Goal: Task Accomplishment & Management: Complete application form

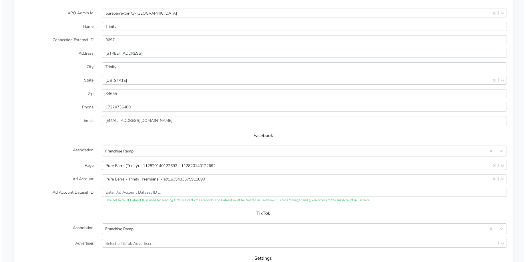
scroll to position [555, 0]
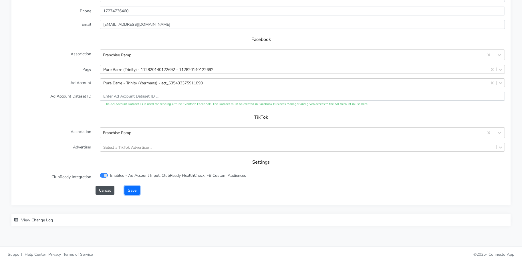
click at [135, 189] on button "Save" at bounding box center [131, 190] width 15 height 9
click at [132, 148] on div "Select a TikTok Advertiser .." at bounding box center [127, 147] width 49 height 6
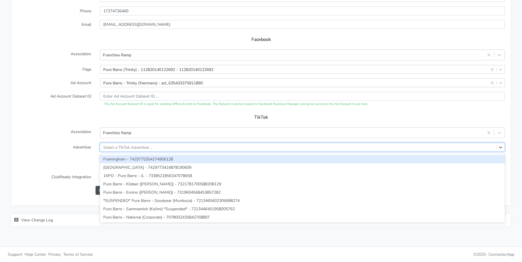
paste input "Pure Barre - Trinity (Yzermans)"
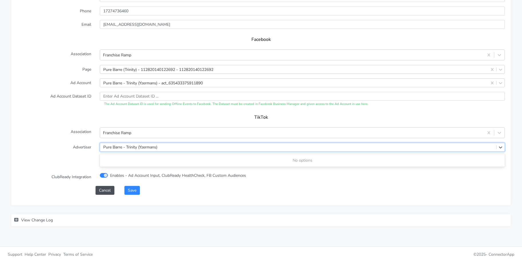
type input "Pure Barre - Trinity (Yzermans)"
click at [76, 146] on label "Advertiser" at bounding box center [54, 147] width 83 height 9
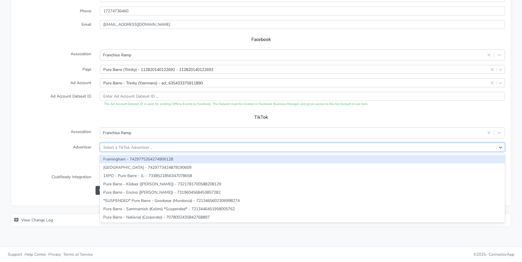
click at [120, 146] on div "Select a TikTok Advertiser .." at bounding box center [127, 147] width 49 height 6
paste input "Pure Barre - Trinity (Yzermans)"
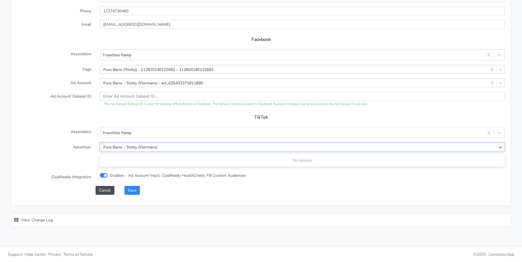
type input "Pure Barre - Trinity (Yzermans)"
click at [57, 147] on label "Advertiser" at bounding box center [54, 147] width 83 height 9
click at [163, 150] on div "Select a TikTok Advertiser .." at bounding box center [298, 147] width 396 height 8
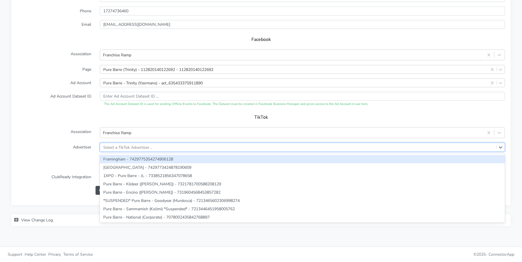
click at [135, 147] on div "Select a TikTok Advertiser .." at bounding box center [127, 147] width 49 height 6
paste input "7218325937924931585"
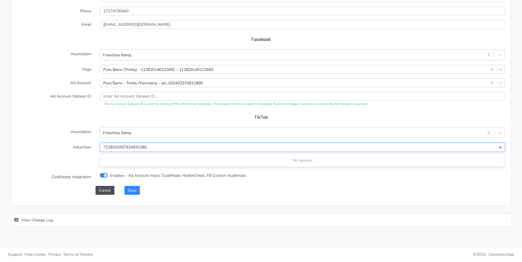
type input "7218325937924931585"
click at [69, 137] on label "Association" at bounding box center [54, 132] width 83 height 11
click at [131, 184] on form "XPO Admin Id purebarre-trinity-fl Name Trinity Connection External ID 9697 Addr…" at bounding box center [261, 54] width 488 height 282
click at [138, 194] on button "Save" at bounding box center [131, 190] width 15 height 9
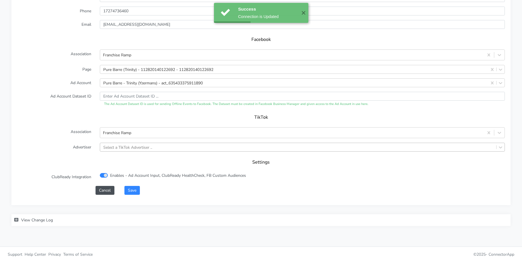
click at [140, 148] on div "Select a TikTok Advertiser .." at bounding box center [127, 147] width 49 height 6
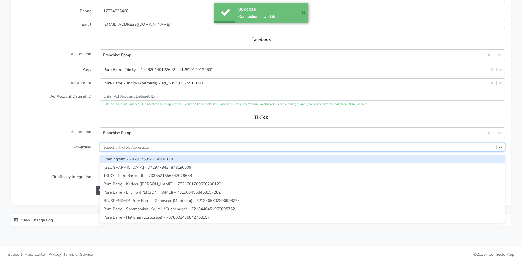
click at [71, 143] on label "Advertiser" at bounding box center [54, 147] width 83 height 9
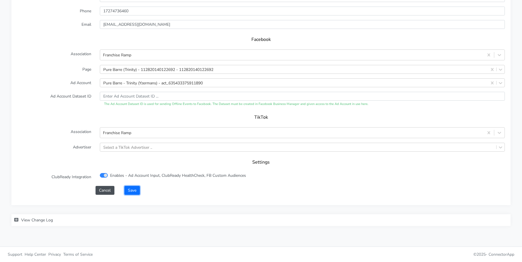
click at [134, 192] on button "Save" at bounding box center [131, 190] width 15 height 9
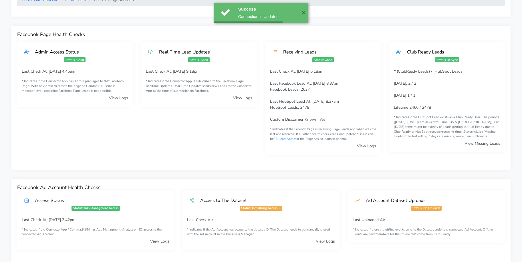
scroll to position [0, 0]
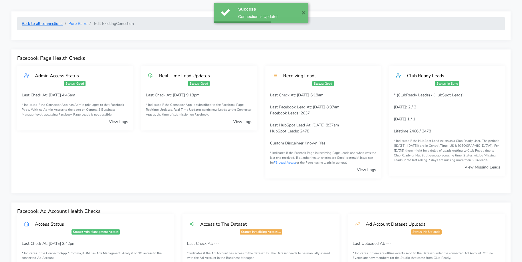
click at [48, 22] on link "Back to all connections" at bounding box center [42, 23] width 41 height 5
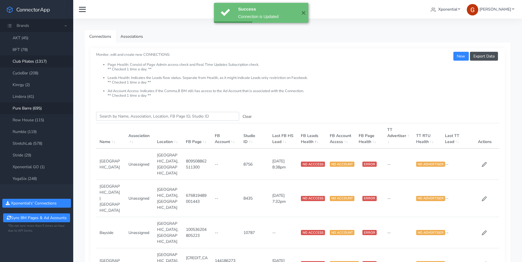
click at [31, 62] on link "Club Pilates (1317)" at bounding box center [36, 61] width 73 height 12
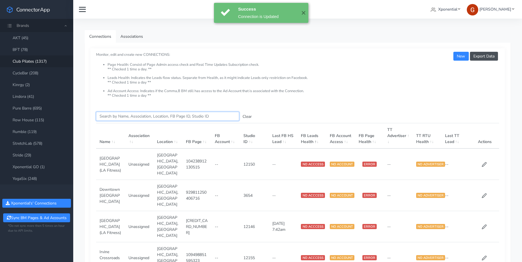
click at [123, 117] on input "Search this table" at bounding box center [167, 116] width 143 height 9
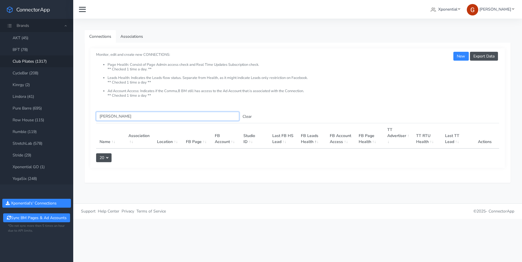
click at [125, 116] on input "[PERSON_NAME]" at bounding box center [167, 116] width 143 height 9
paste input "[GEOGRAPHIC_DATA]"
type input "[GEOGRAPHIC_DATA]"
click at [117, 112] on input "[GEOGRAPHIC_DATA]" at bounding box center [167, 116] width 143 height 9
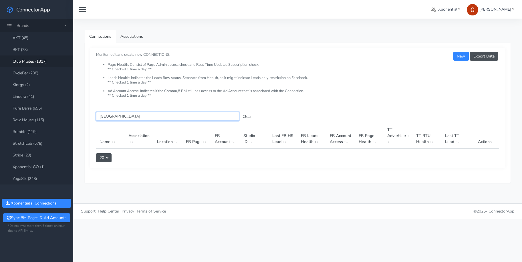
click at [117, 112] on input "[GEOGRAPHIC_DATA]" at bounding box center [167, 116] width 143 height 9
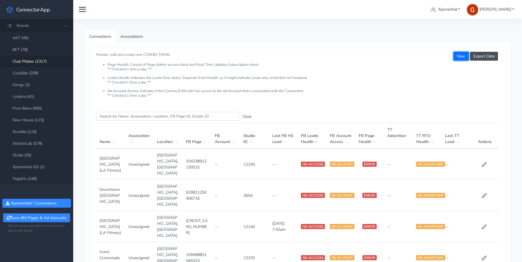
click at [458, 59] on button "New" at bounding box center [460, 56] width 15 height 9
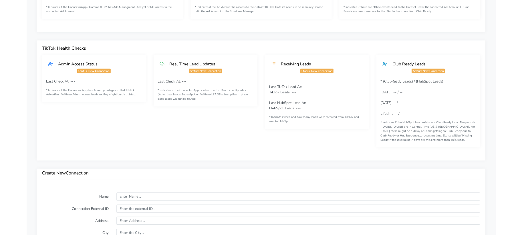
scroll to position [315, 0]
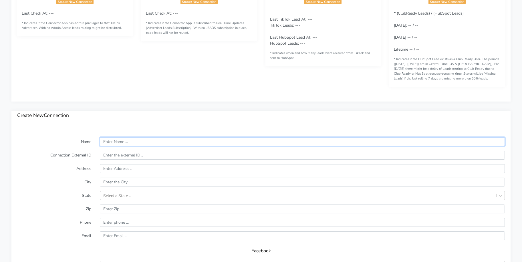
click at [115, 142] on input "text" at bounding box center [302, 141] width 405 height 9
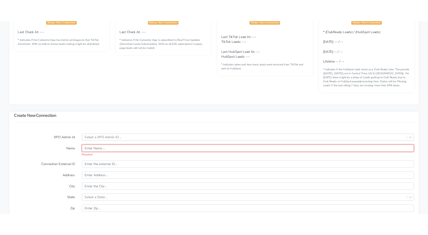
scroll to position [325, 0]
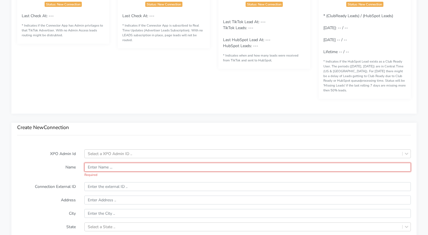
paste input "[GEOGRAPHIC_DATA]"
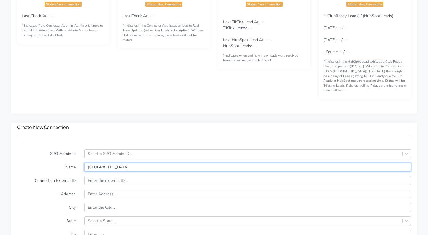
type input "[GEOGRAPHIC_DATA]"
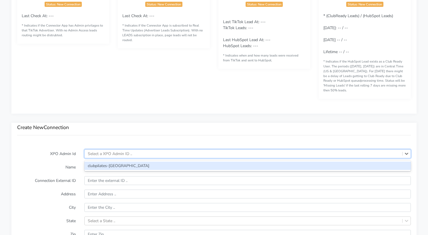
click at [107, 151] on div "Select a XPO Admin ID .." at bounding box center [110, 154] width 44 height 6
paste input "db1817c555"
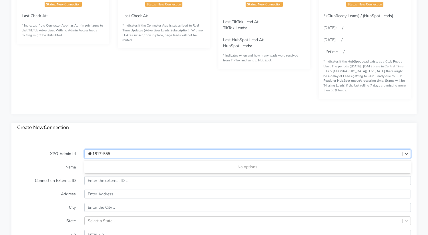
type input "db1817c555"
click at [153, 136] on div "Create New Connection" at bounding box center [213, 133] width 405 height 21
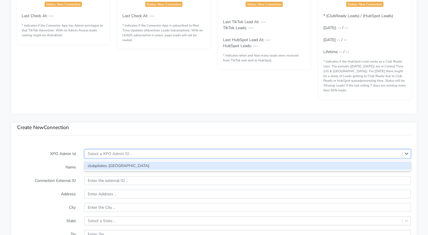
click at [124, 151] on div "Select a XPO Admin ID .." at bounding box center [110, 154] width 44 height 6
paste input "clubpilates-[GEOGRAPHIC_DATA]"
type input "clubpilates-[GEOGRAPHIC_DATA]"
click at [132, 162] on div "clubpilates-[GEOGRAPHIC_DATA]" at bounding box center [247, 166] width 327 height 8
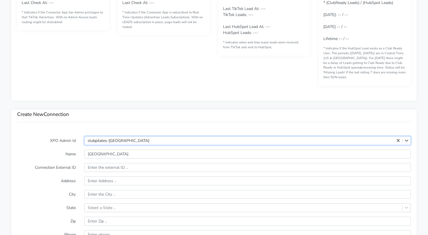
scroll to position [369, 0]
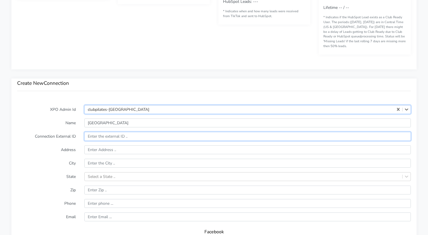
click at [100, 132] on input "text" at bounding box center [247, 136] width 327 height 9
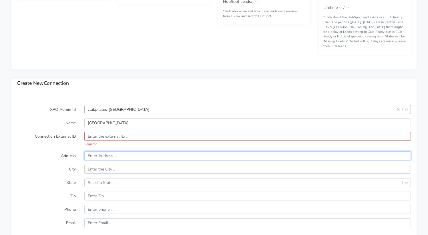
paste input "[STREET_ADDRESS]"
type input "[STREET_ADDRESS]"
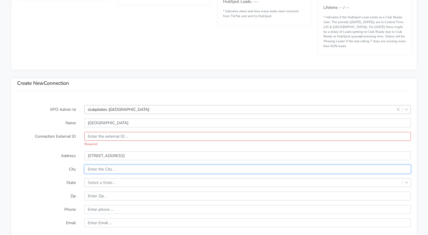
click at [194, 165] on input "text" at bounding box center [247, 169] width 327 height 9
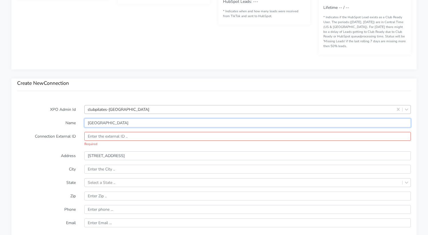
click at [98, 119] on input "[GEOGRAPHIC_DATA]" at bounding box center [247, 123] width 327 height 9
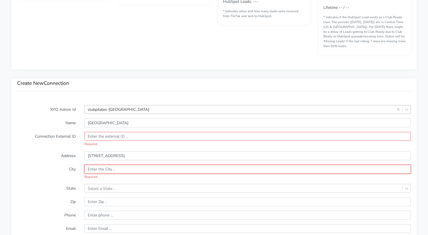
click at [102, 165] on input "text" at bounding box center [247, 169] width 327 height 9
paste input "[GEOGRAPHIC_DATA]"
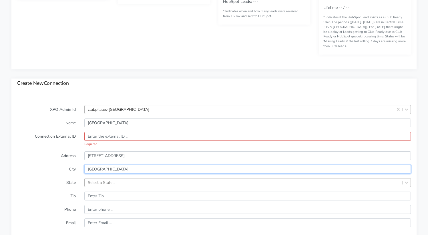
type input "[GEOGRAPHIC_DATA]"
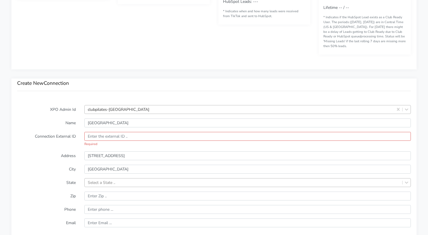
scroll to position [404, 0]
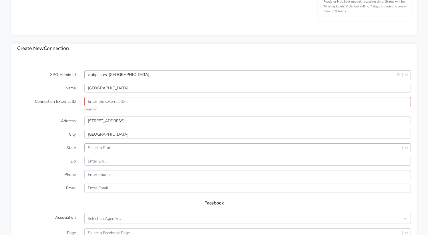
click at [205, 152] on div "Select a State .." at bounding box center [247, 148] width 327 height 9
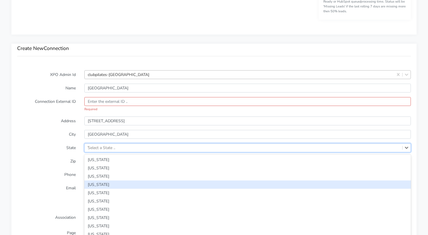
type input "TN"
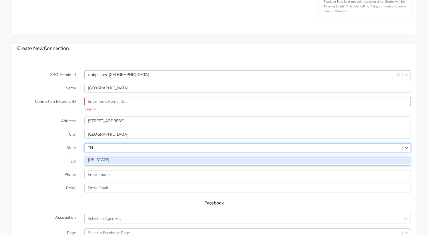
click at [115, 156] on div "[US_STATE]" at bounding box center [247, 160] width 327 height 8
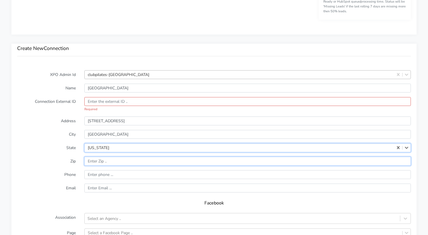
click at [95, 157] on input "input" at bounding box center [247, 161] width 327 height 9
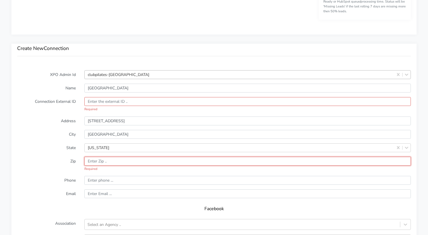
paste input "37135"
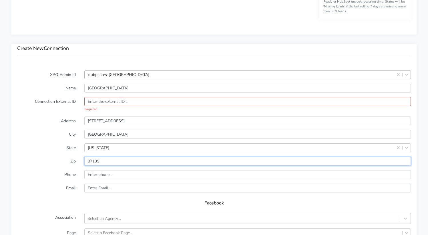
type input "37135"
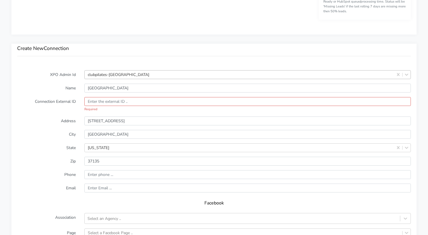
click at [35, 170] on label "Phone" at bounding box center [46, 174] width 67 height 9
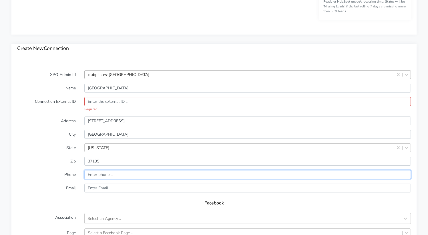
click at [103, 170] on input "input" at bounding box center [247, 174] width 327 height 9
paste input "[PHONE_NUMBER]"
type input "[PHONE_NUMBER]"
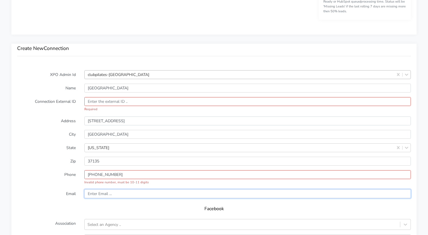
click at [117, 190] on input "text" at bounding box center [247, 194] width 327 height 9
paste input "[EMAIL_ADDRESS][DOMAIN_NAME]"
type input "[EMAIL_ADDRESS][DOMAIN_NAME]"
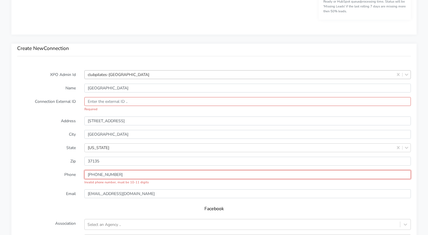
click at [89, 170] on input "input" at bounding box center [247, 174] width 327 height 9
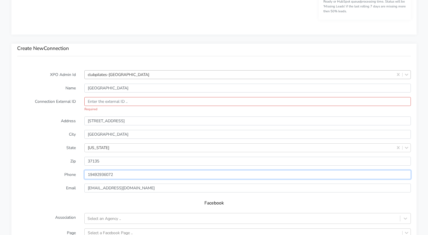
type input "19492936072"
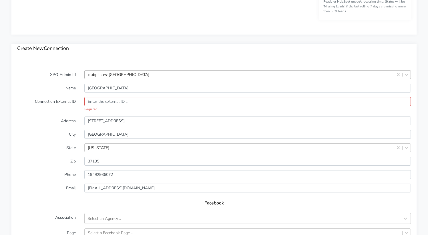
click at [45, 144] on label "State" at bounding box center [46, 148] width 67 height 9
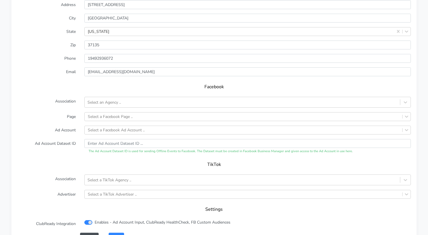
scroll to position [481, 0]
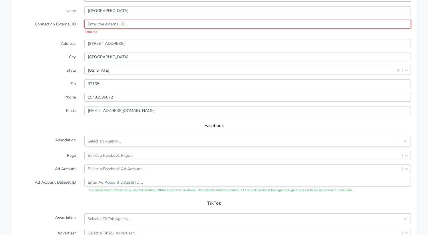
click at [106, 20] on input "text" at bounding box center [247, 24] width 327 height 9
paste input "15109"
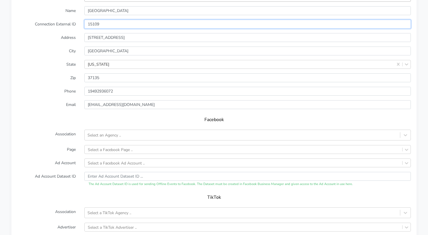
type input "15109"
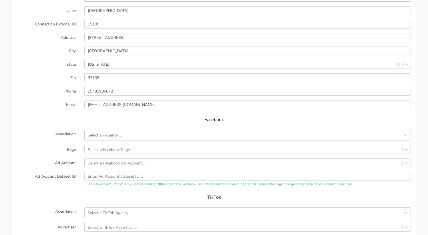
click at [64, 33] on label "Address" at bounding box center [46, 37] width 67 height 9
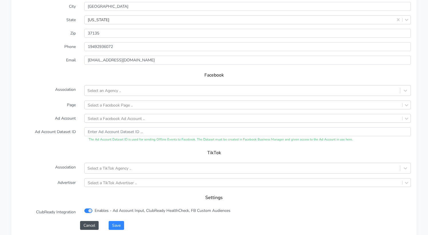
scroll to position [526, 0]
click at [106, 102] on div "Select a Facebook Page .." at bounding box center [110, 105] width 45 height 6
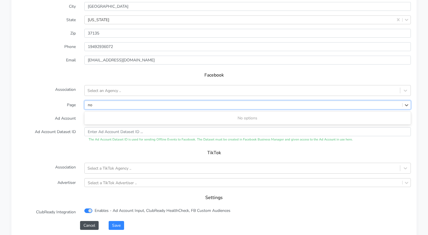
type input "n"
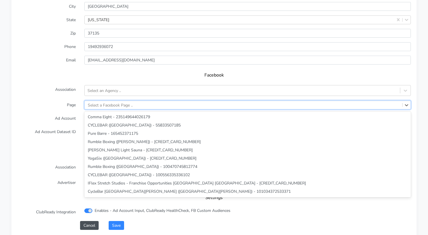
click at [60, 85] on label "Association" at bounding box center [46, 90] width 67 height 11
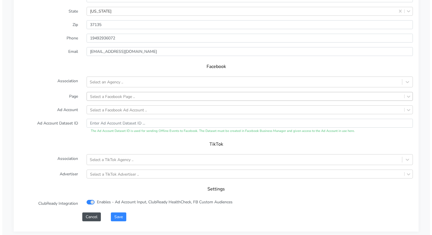
scroll to position [560, 0]
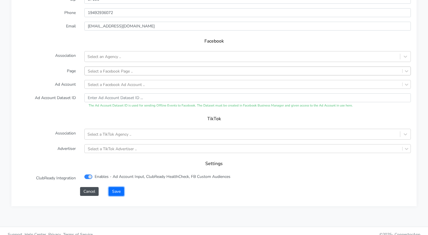
click at [116, 187] on button "Save" at bounding box center [116, 191] width 15 height 9
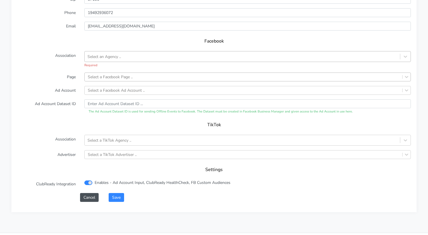
click at [109, 51] on div "Select an Agency .." at bounding box center [247, 56] width 327 height 11
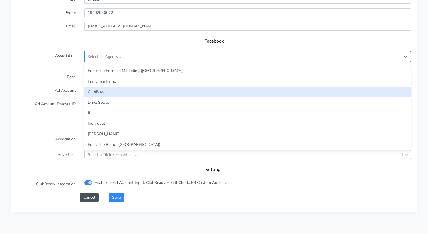
click at [104, 87] on div "ClubBuzz" at bounding box center [247, 92] width 327 height 11
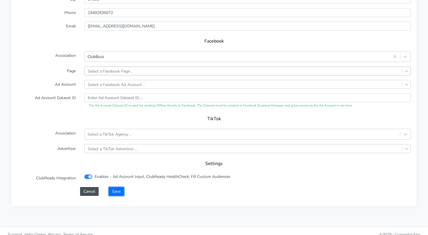
click at [122, 187] on button "Save" at bounding box center [116, 191] width 15 height 9
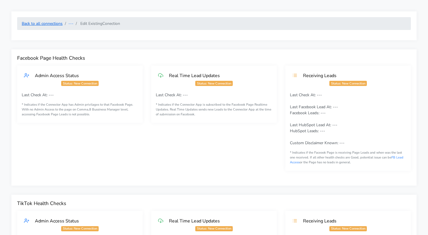
click at [41, 24] on link "Back to all connections" at bounding box center [42, 23] width 41 height 5
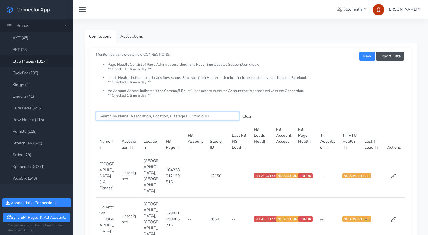
click at [132, 116] on input "Search this table" at bounding box center [167, 116] width 143 height 9
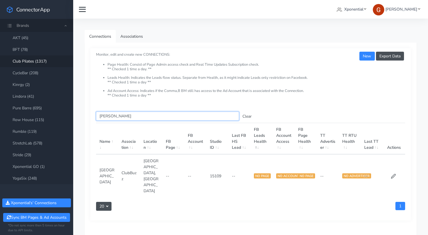
type input "[PERSON_NAME]"
click at [108, 117] on input "[PERSON_NAME]" at bounding box center [167, 116] width 143 height 9
click at [107, 117] on input "[PERSON_NAME]" at bounding box center [167, 116] width 143 height 9
click at [105, 117] on input "[PERSON_NAME]" at bounding box center [167, 116] width 143 height 9
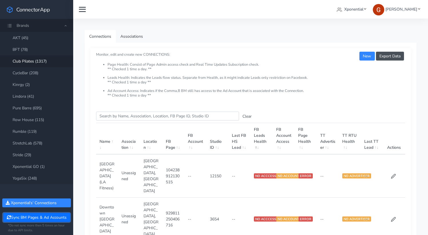
click at [33, 216] on button "Sync BM Pages & Ad Accounts" at bounding box center [36, 217] width 67 height 9
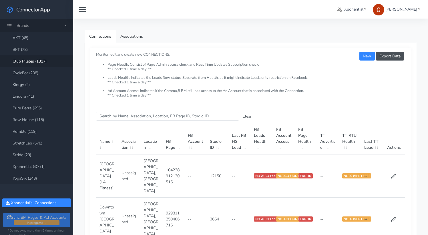
click at [36, 62] on link "Club Pilates (1317)" at bounding box center [36, 61] width 73 height 12
click at [138, 116] on input "Search this table" at bounding box center [167, 116] width 143 height 9
paste input "203647950668054"
type input "203647950668054"
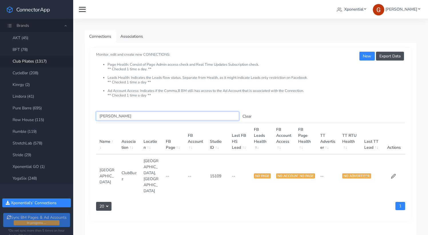
type input "[PERSON_NAME]"
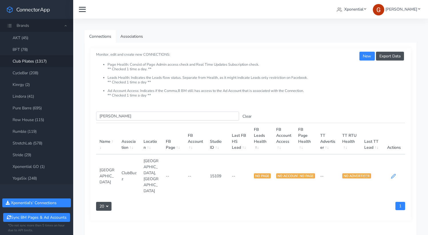
click at [393, 174] on icon at bounding box center [393, 176] width 4 height 4
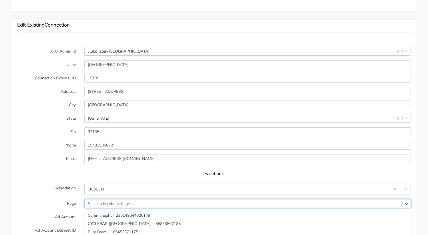
scroll to position [483, 0]
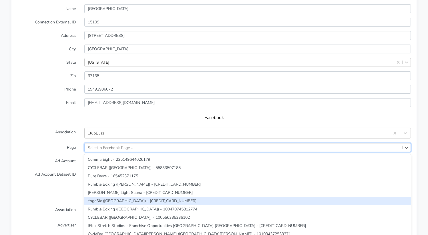
click at [108, 152] on div "option YogaSix ([GEOGRAPHIC_DATA]) - [CREDIT_CARD_NUMBER] focused, 6 of 217. 21…" at bounding box center [247, 147] width 327 height 9
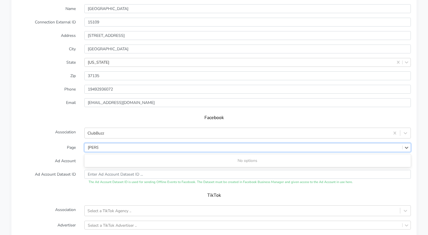
type input "[PERSON_NAME]"
click at [112, 157] on div "Select a Facebook Ad Account .." at bounding box center [247, 161] width 327 height 9
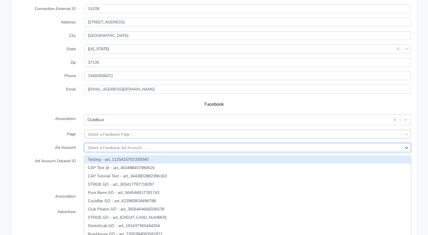
click at [114, 131] on div "Select a Facebook Page .." at bounding box center [110, 134] width 45 height 6
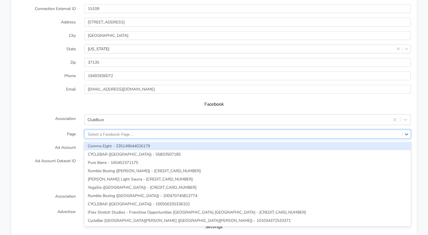
paste input "672526512620159"
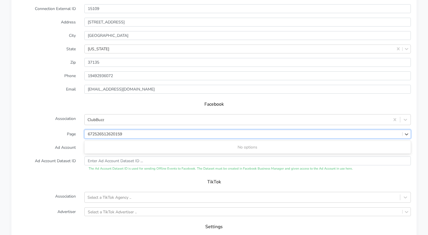
type input "672526512620159"
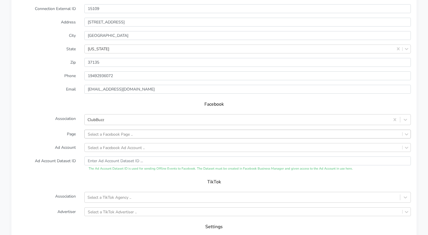
click at [38, 130] on label "Page" at bounding box center [46, 134] width 67 height 9
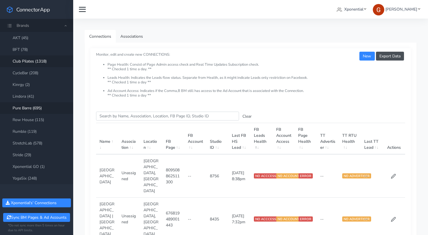
click at [27, 61] on link "Club Pilates (1318)" at bounding box center [36, 61] width 73 height 12
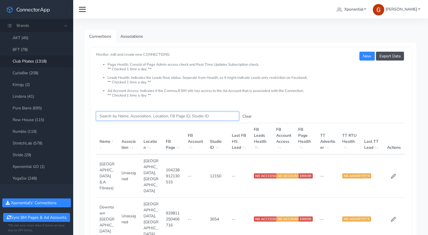
click at [160, 115] on input "Search this table" at bounding box center [167, 116] width 143 height 9
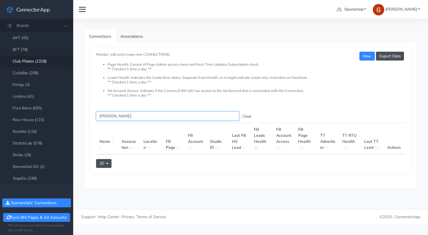
type input "[PERSON_NAME]"
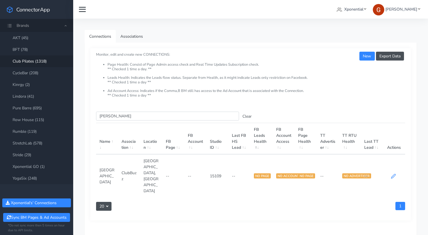
click at [395, 174] on icon at bounding box center [393, 176] width 5 height 5
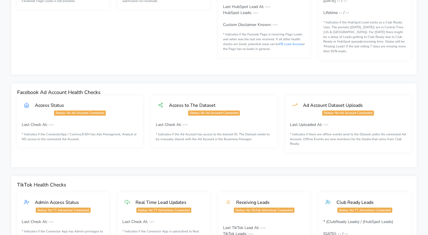
scroll to position [392, 0]
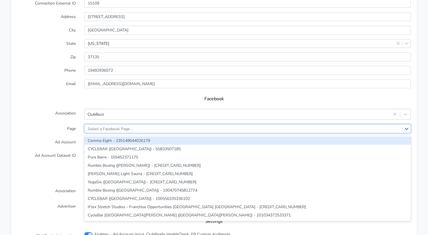
click at [101, 126] on div "Select a Facebook Page .." at bounding box center [110, 129] width 45 height 6
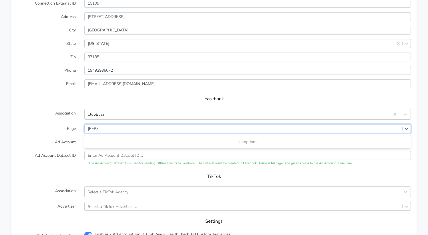
type input "[PERSON_NAME]"
click at [121, 126] on div "Select a Facebook Page .." at bounding box center [110, 129] width 45 height 6
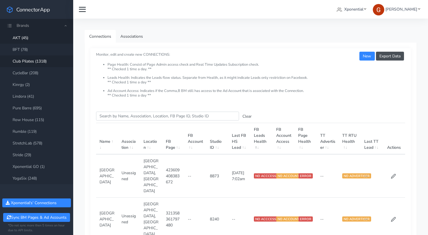
click at [34, 61] on link "Club Pilates (1318)" at bounding box center [36, 61] width 73 height 12
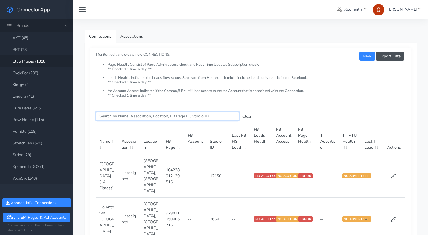
click at [134, 116] on input "Search this table" at bounding box center [167, 116] width 143 height 9
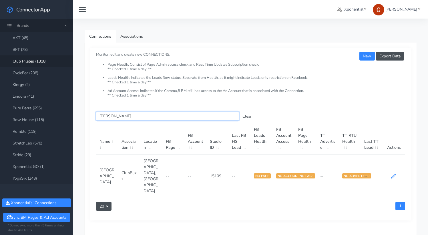
type input "[PERSON_NAME]"
click at [393, 174] on icon at bounding box center [393, 176] width 5 height 5
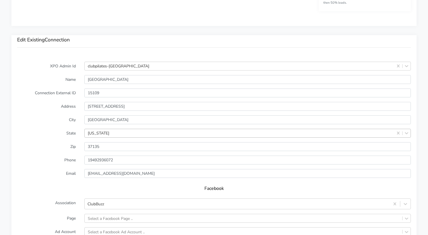
scroll to position [445, 0]
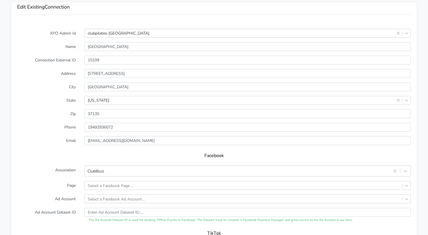
click at [103, 173] on form "XPO Admin Id clubpilates-nolensville Name Nolensville Connection External ID 15…" at bounding box center [214, 170] width 394 height 282
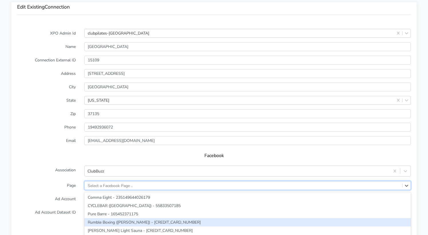
click at [104, 181] on div "option Rumble Boxing (Castro) - 100105812395107 focused, 4 of 217. 217 results …" at bounding box center [247, 185] width 327 height 9
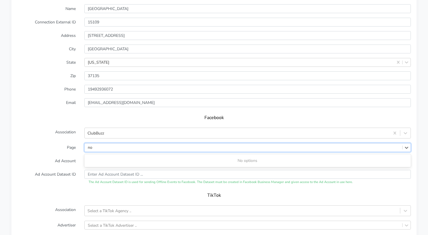
type input "n"
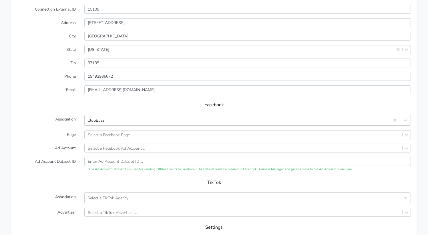
scroll to position [478, 0]
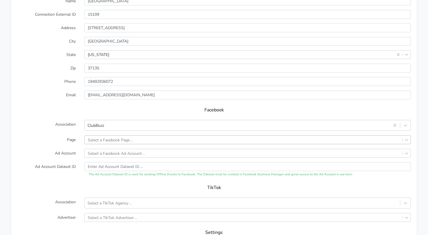
click at [108, 137] on div "Select a Facebook Page .." at bounding box center [110, 140] width 45 height 6
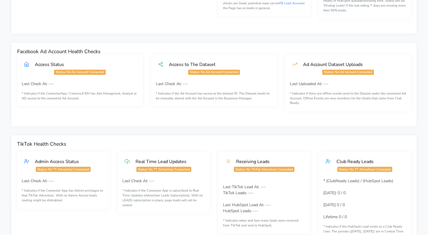
scroll to position [0, 0]
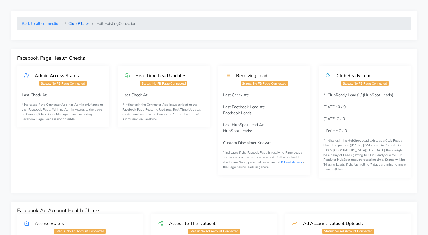
type input "[PERSON_NAME]"
click at [71, 24] on link "Club Pilates" at bounding box center [78, 23] width 21 height 5
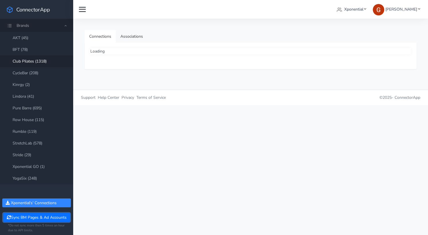
click at [31, 218] on button "Sync BM Pages & Ad Accounts" at bounding box center [36, 217] width 67 height 9
